Goal: Navigation & Orientation: Find specific page/section

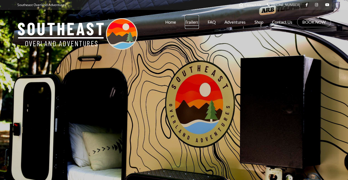
click at [192, 20] on link "Trailers" at bounding box center [192, 22] width 14 height 14
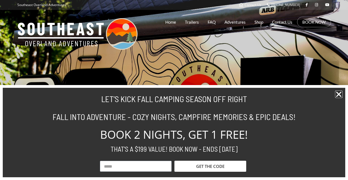
click at [341, 94] on icon "Close" at bounding box center [338, 93] width 7 height 7
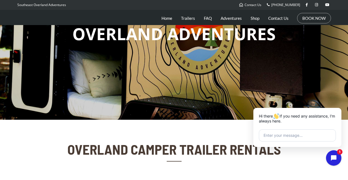
scroll to position [73, 0]
